Goal: Transaction & Acquisition: Purchase product/service

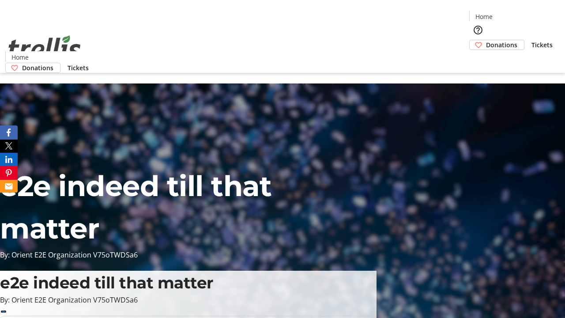
click at [486, 40] on span "Donations" at bounding box center [501, 44] width 31 height 9
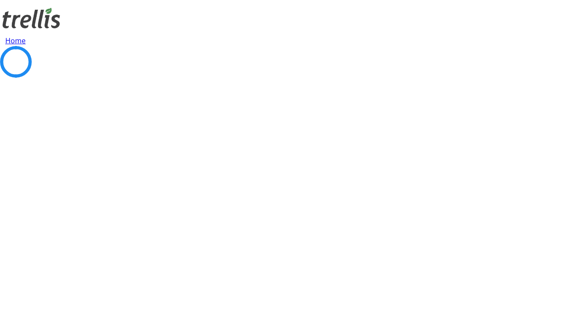
select select "CA"
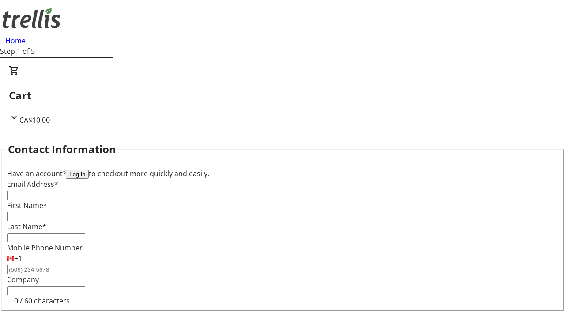
click at [89, 170] on button "Log in" at bounding box center [77, 174] width 23 height 9
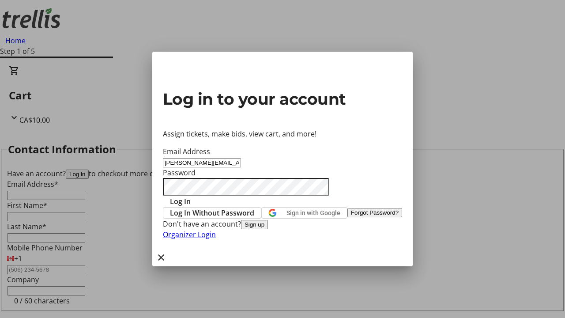
type input "[PERSON_NAME][EMAIL_ADDRESS][DOMAIN_NAME]"
click at [191, 196] on span "Log In" at bounding box center [180, 201] width 21 height 11
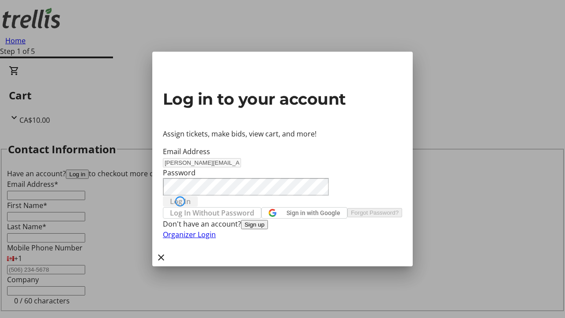
type input "[PERSON_NAME][EMAIL_ADDRESS][DOMAIN_NAME]"
type input "[PERSON_NAME]"
type input "(250) 555-0123"
select select "CA"
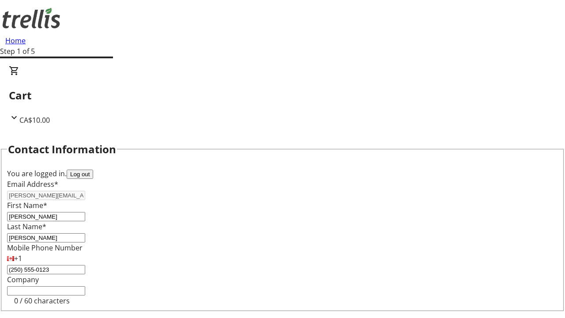
type input "[STREET_ADDRESS][PERSON_NAME]"
type input "Kelowna"
select select "BC"
type input "Kelowna"
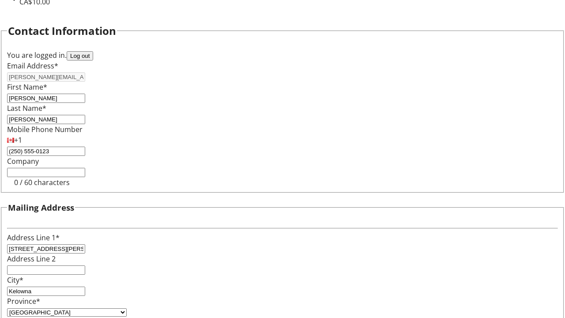
type input "V1Y 0C2"
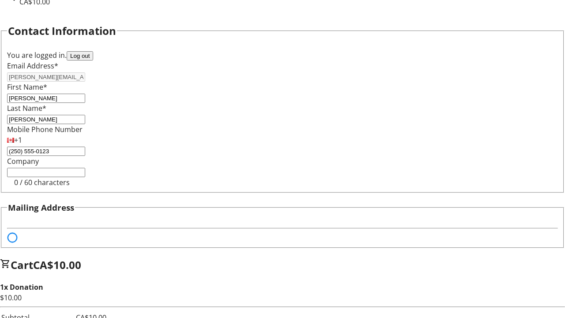
scroll to position [53, 0]
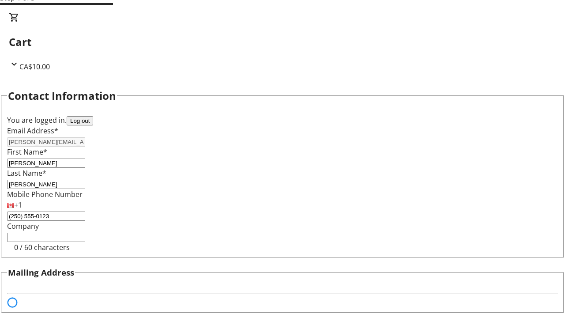
select select "BC"
select select "CA"
